Goal: Transaction & Acquisition: Purchase product/service

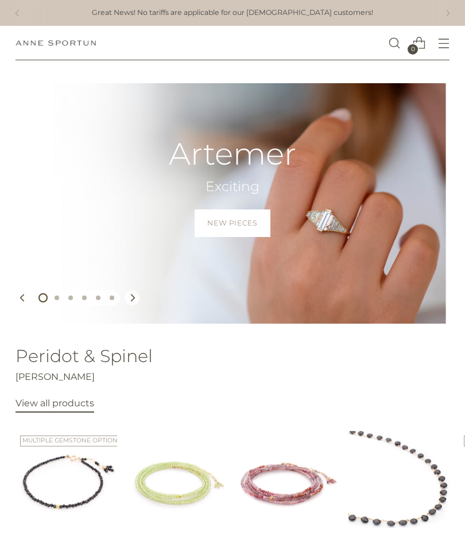
click at [455, 40] on span "Open menu modal" at bounding box center [443, 44] width 24 height 24
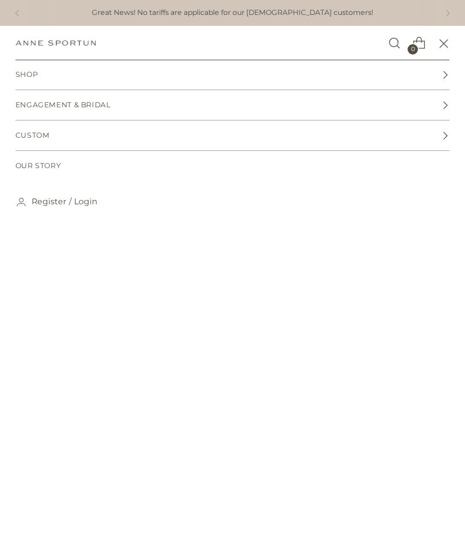
click at [320, 77] on link "Shop" at bounding box center [232, 75] width 434 height 30
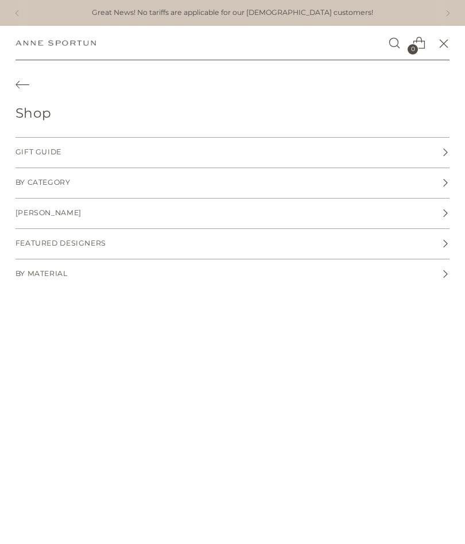
click at [29, 186] on span "By Category" at bounding box center [42, 182] width 55 height 11
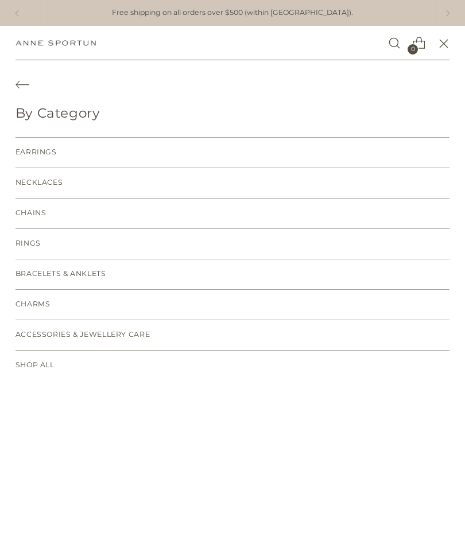
click at [44, 181] on span "Necklaces" at bounding box center [39, 182] width 48 height 11
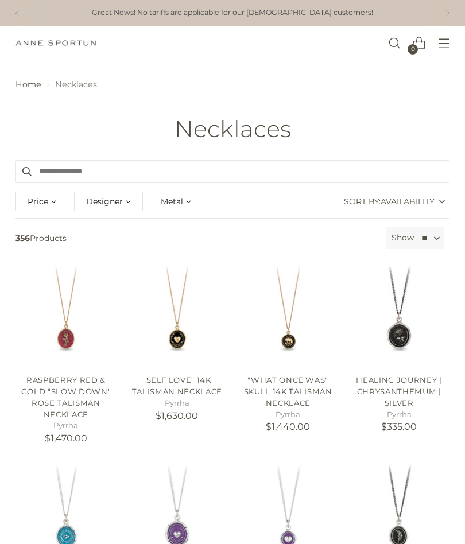
click at [192, 206] on div "Metal" at bounding box center [176, 202] width 55 height 20
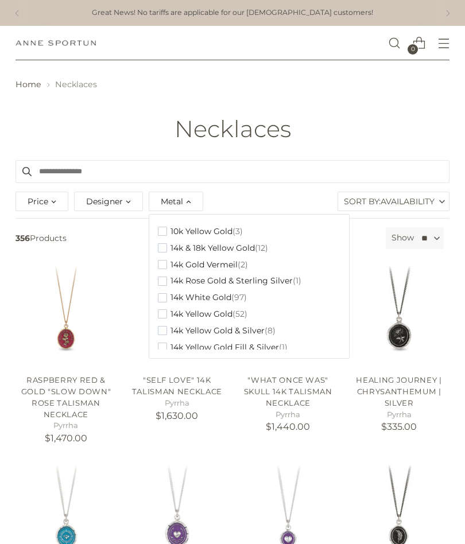
click at [164, 231] on span "button" at bounding box center [162, 231] width 9 height 9
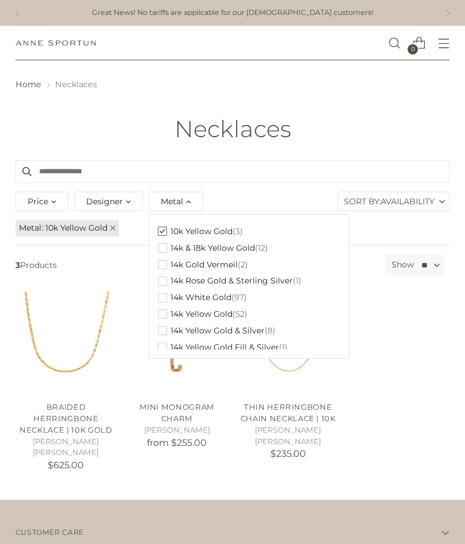
click at [164, 243] on span "button" at bounding box center [162, 247] width 9 height 9
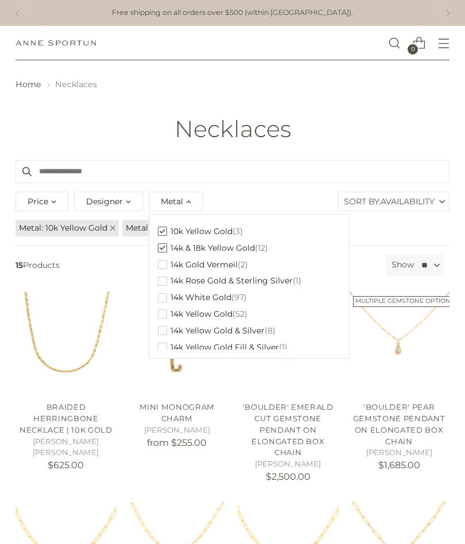
click at [398, 131] on div "Necklaces" at bounding box center [232, 128] width 465 height 25
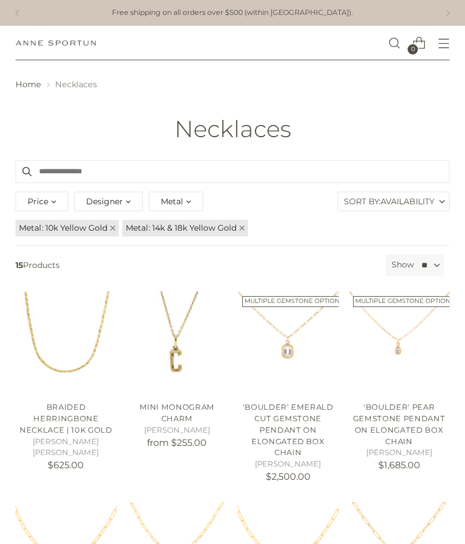
click at [243, 223] on link "Metal 14k & 18k Yellow Gold" at bounding box center [185, 228] width 126 height 17
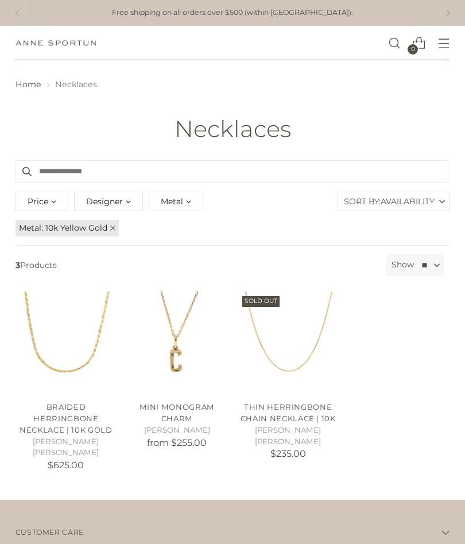
click at [114, 225] on icon at bounding box center [112, 227] width 5 height 5
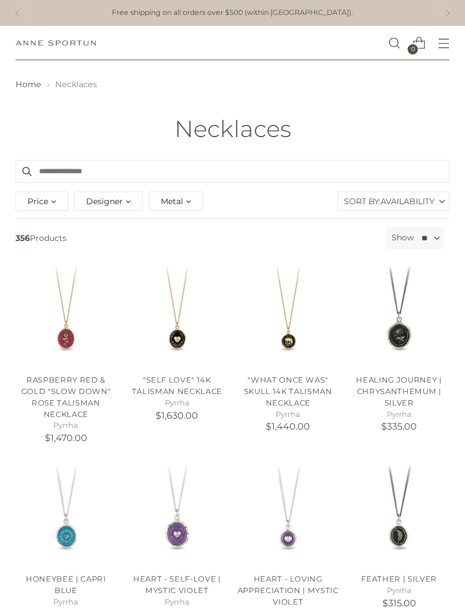
click at [435, 235] on select "** ** ** **" at bounding box center [429, 238] width 28 height 22
select select "**"
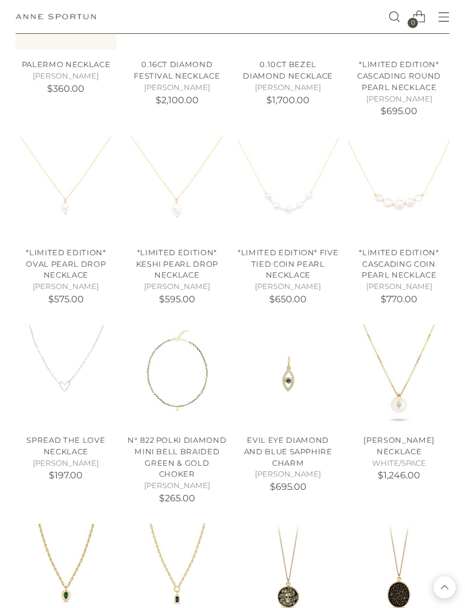
scroll to position [1841, 0]
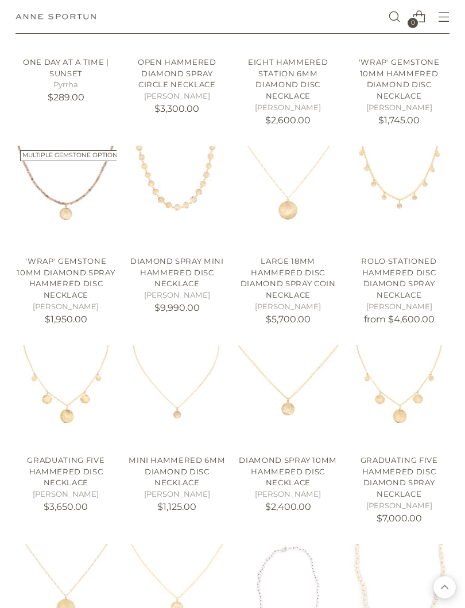
scroll to position [2993, 0]
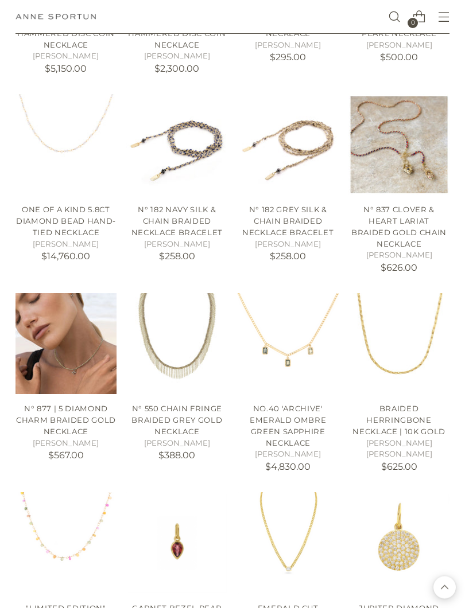
scroll to position [3632, 0]
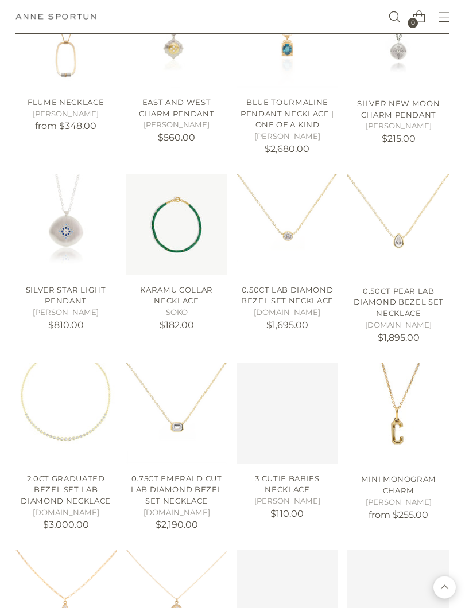
scroll to position [5302, 0]
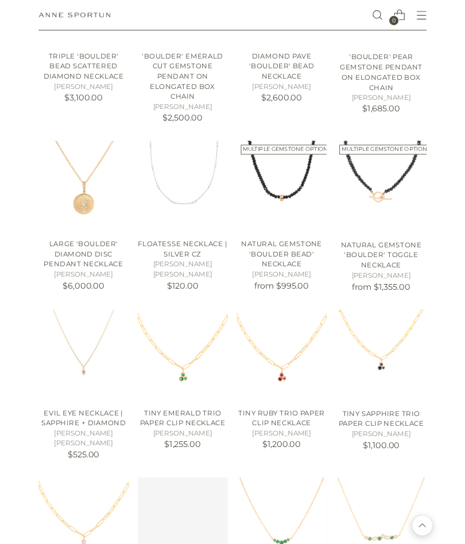
scroll to position [6543, 0]
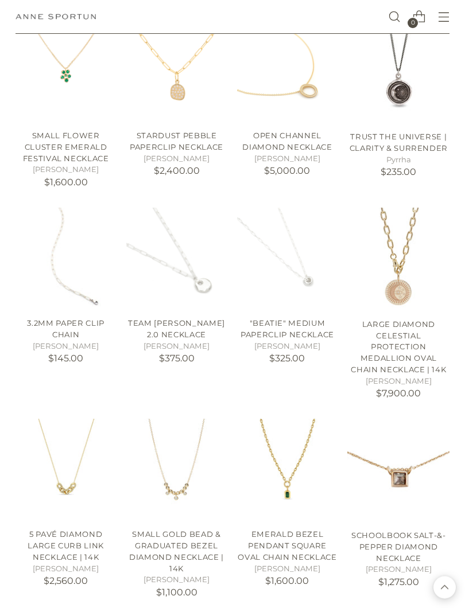
scroll to position [7005, 0]
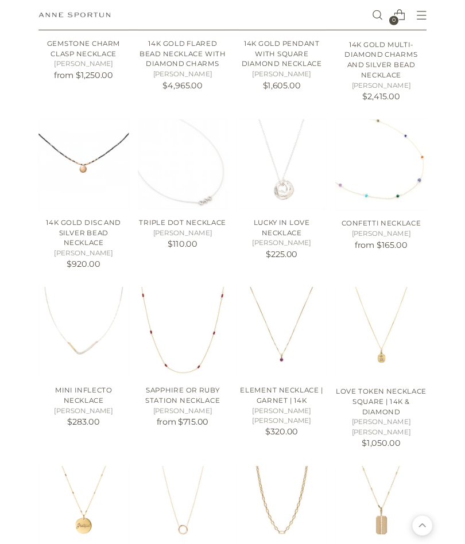
scroll to position [8728, 0]
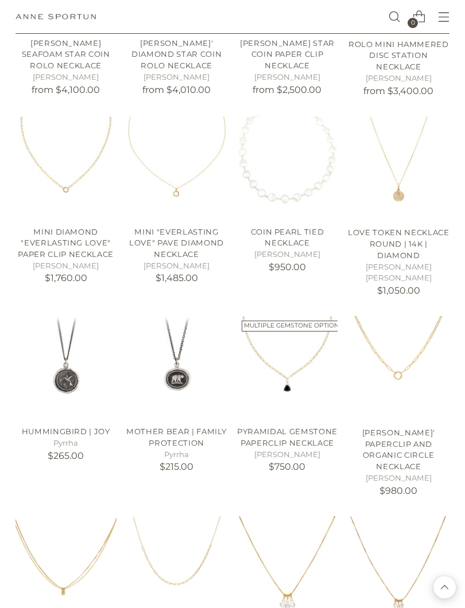
scroll to position [9810, 0]
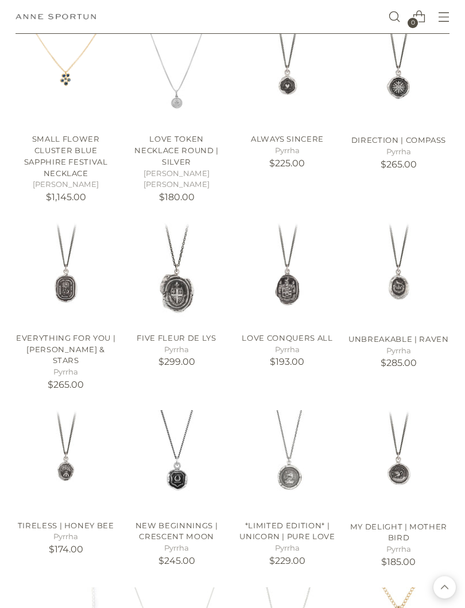
scroll to position [11125, 0]
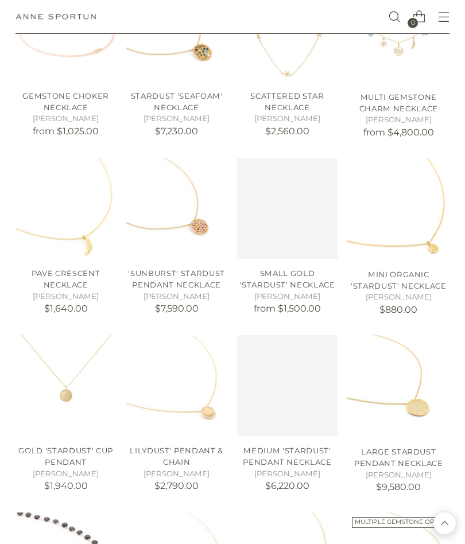
scroll to position [12258, 0]
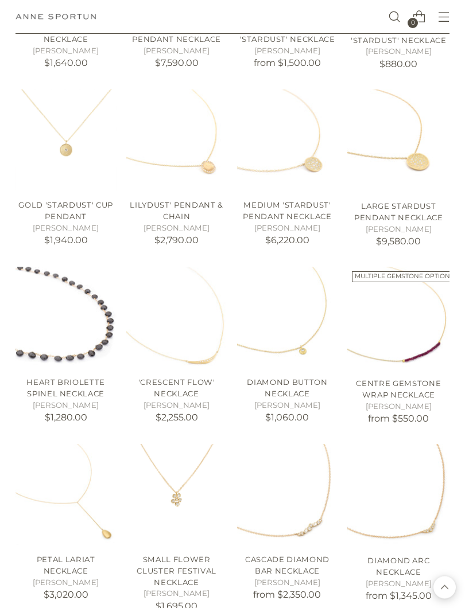
scroll to position [12574, 0]
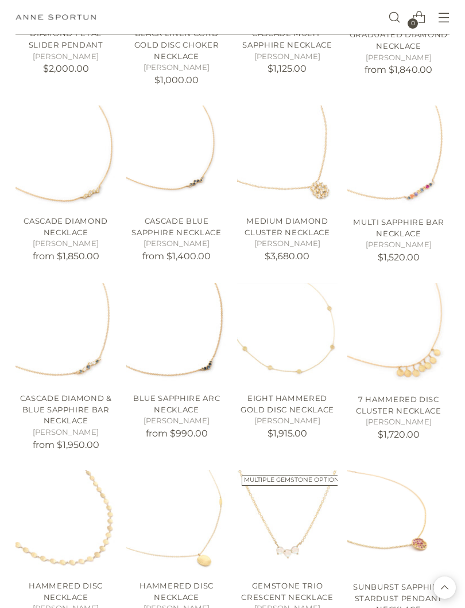
scroll to position [13619, 0]
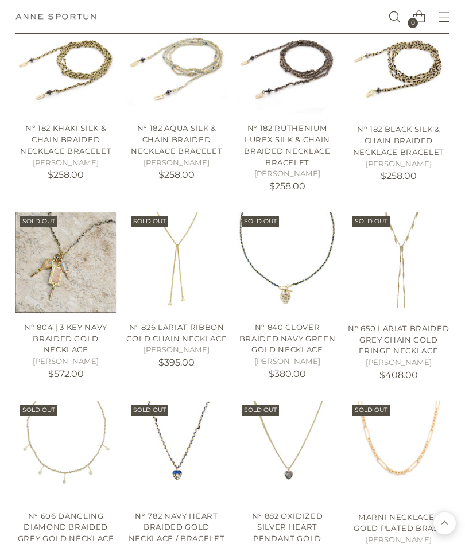
scroll to position [14993, 0]
click at [445, 20] on icon "Open menu modal" at bounding box center [443, 17] width 12 height 12
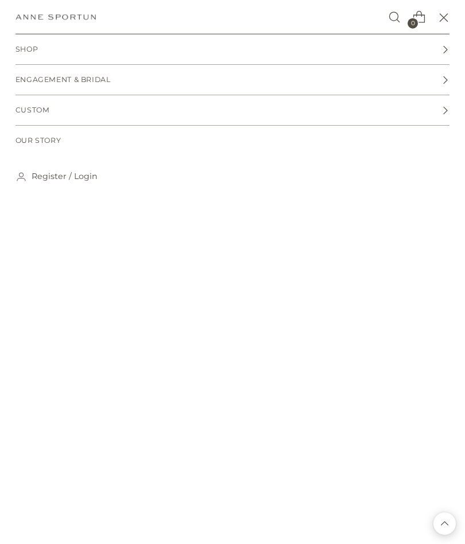
scroll to position [0, 0]
click at [29, 48] on span "Shop" at bounding box center [26, 49] width 23 height 11
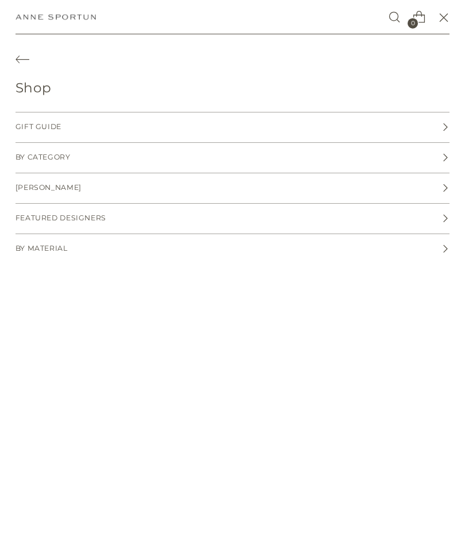
click at [45, 155] on span "By Category" at bounding box center [42, 157] width 55 height 11
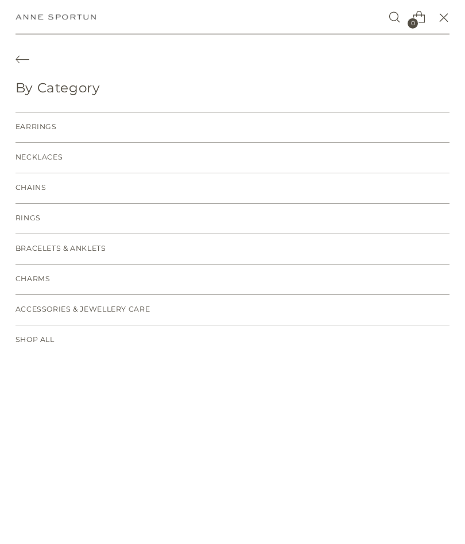
click at [35, 222] on span "Rings" at bounding box center [27, 218] width 25 height 11
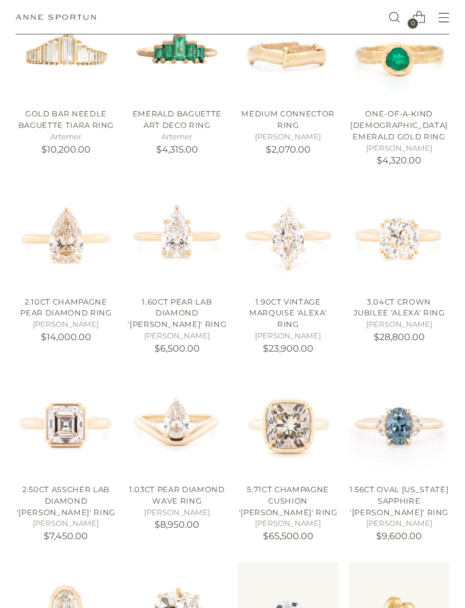
scroll to position [468, 0]
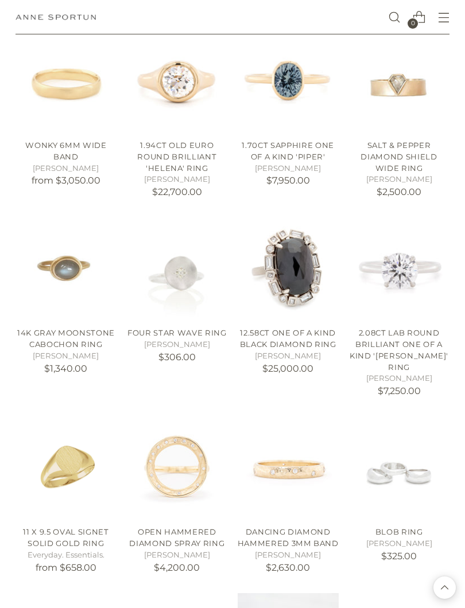
scroll to position [1382, 0]
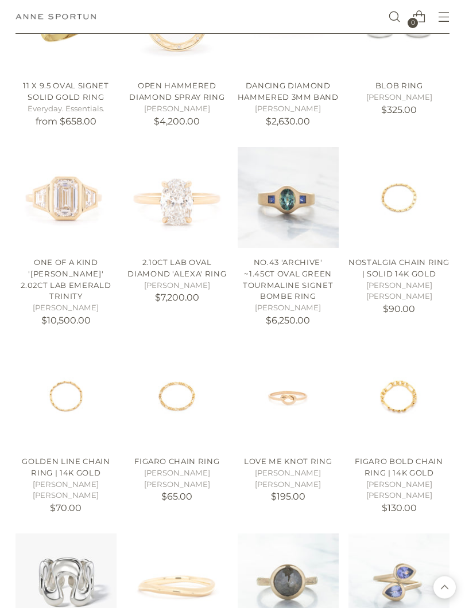
scroll to position [1822, 0]
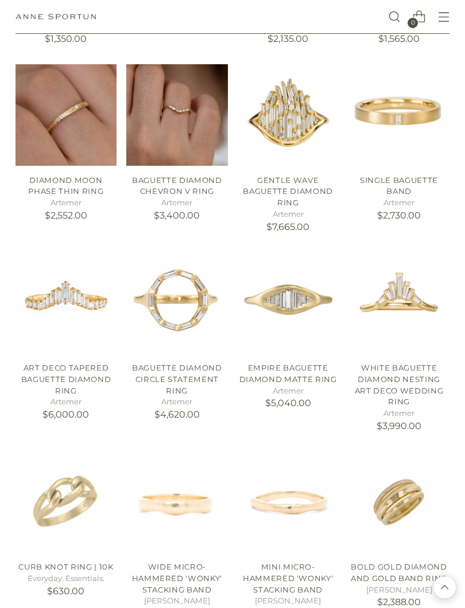
scroll to position [3616, 0]
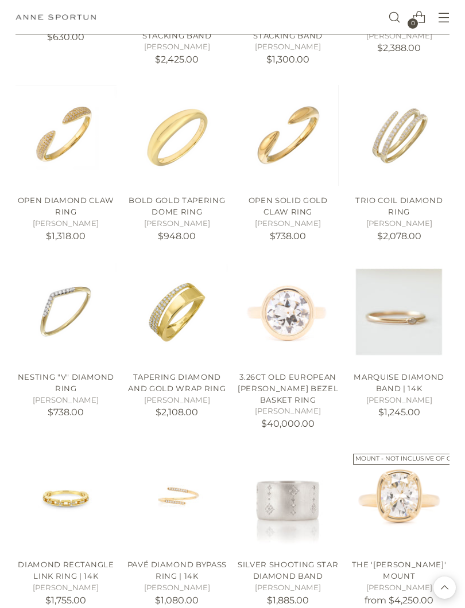
scroll to position [4220, 0]
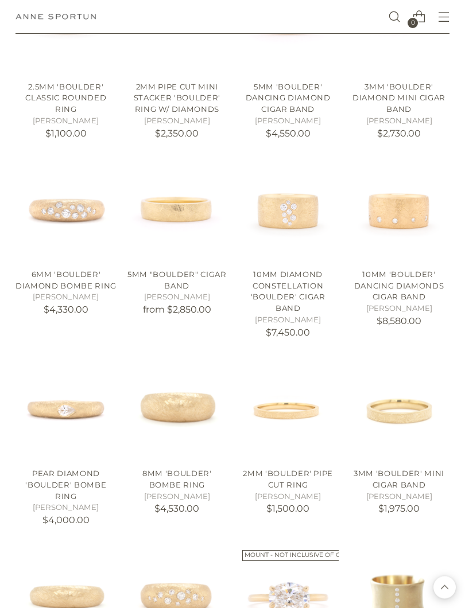
scroll to position [5598, 0]
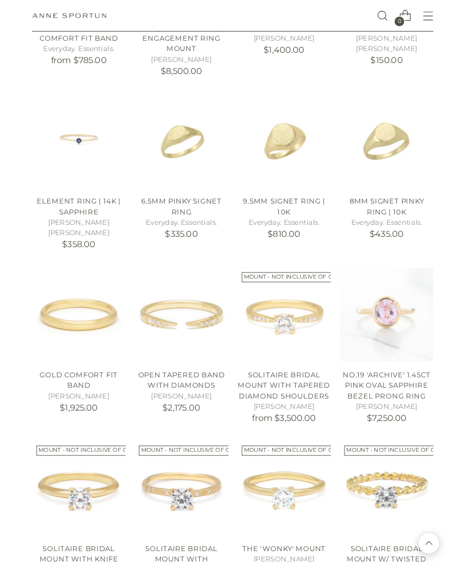
scroll to position [7881, 0]
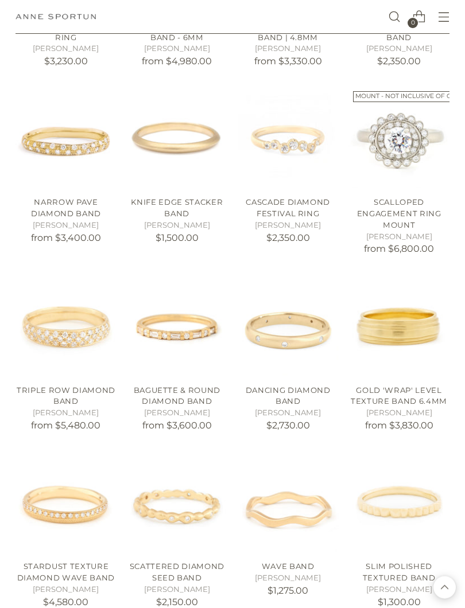
scroll to position [8624, 0]
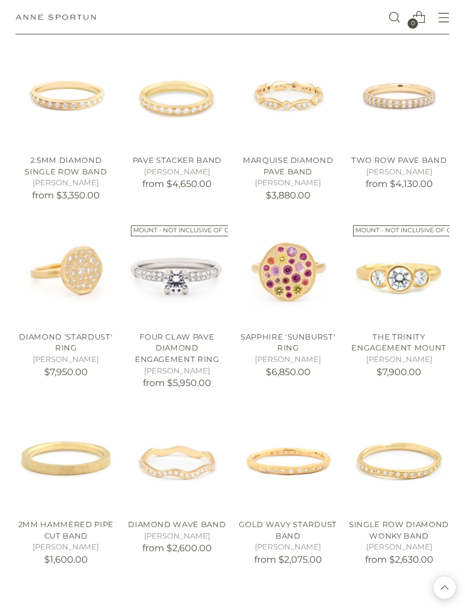
scroll to position [9206, 0]
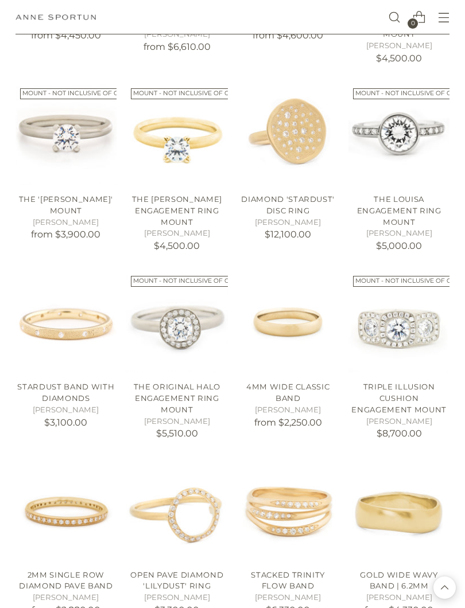
scroll to position [10119, 0]
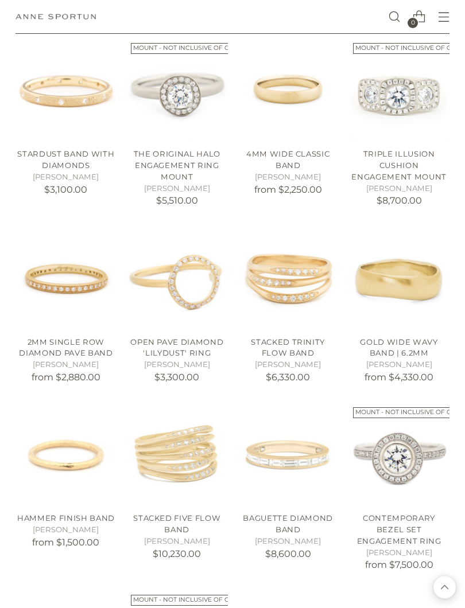
scroll to position [10371, 0]
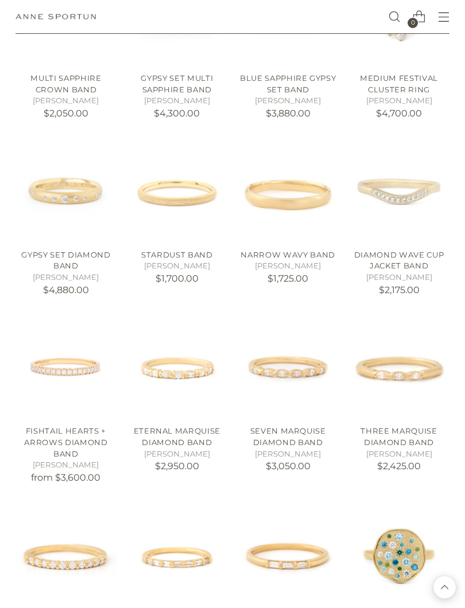
scroll to position [11166, 0]
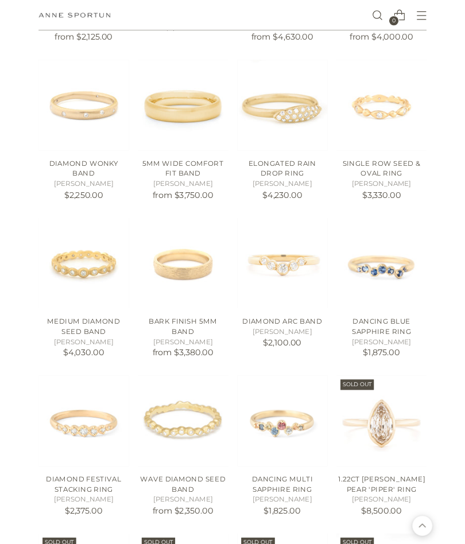
scroll to position [12304, 0]
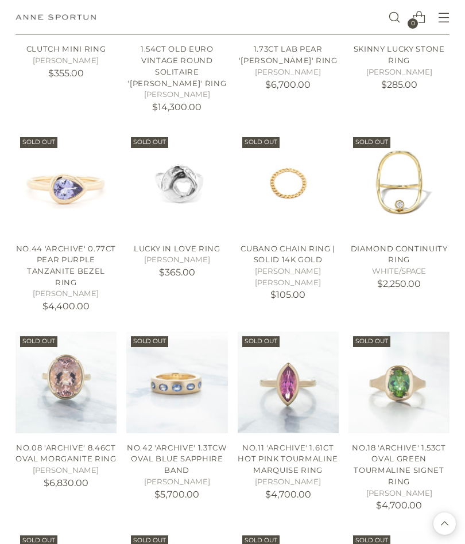
scroll to position [12577, 0]
